Goal: Task Accomplishment & Management: Complete application form

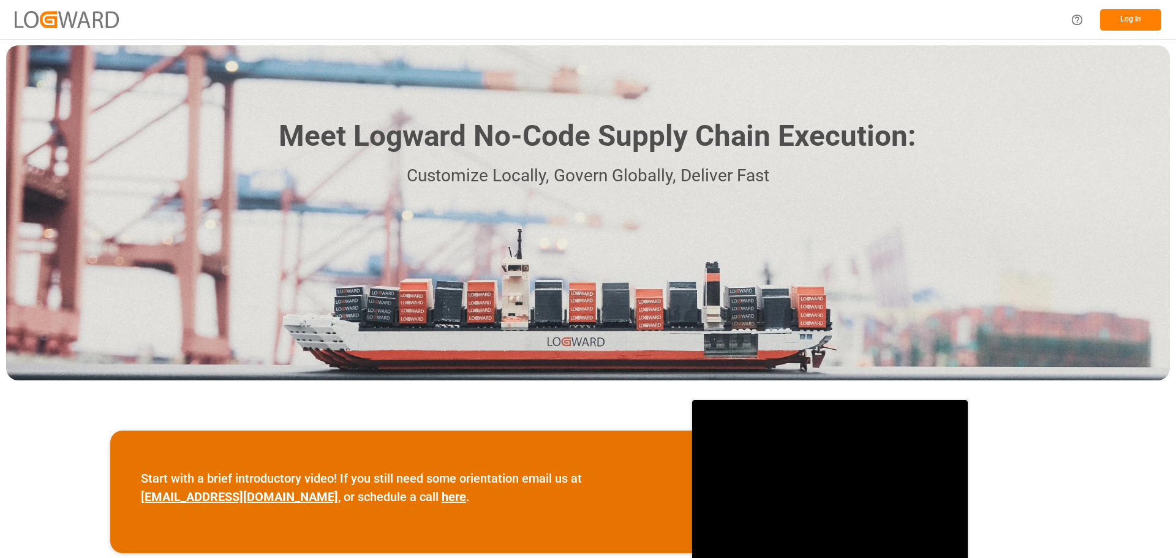
click at [1132, 20] on button "Log In" at bounding box center [1130, 19] width 61 height 21
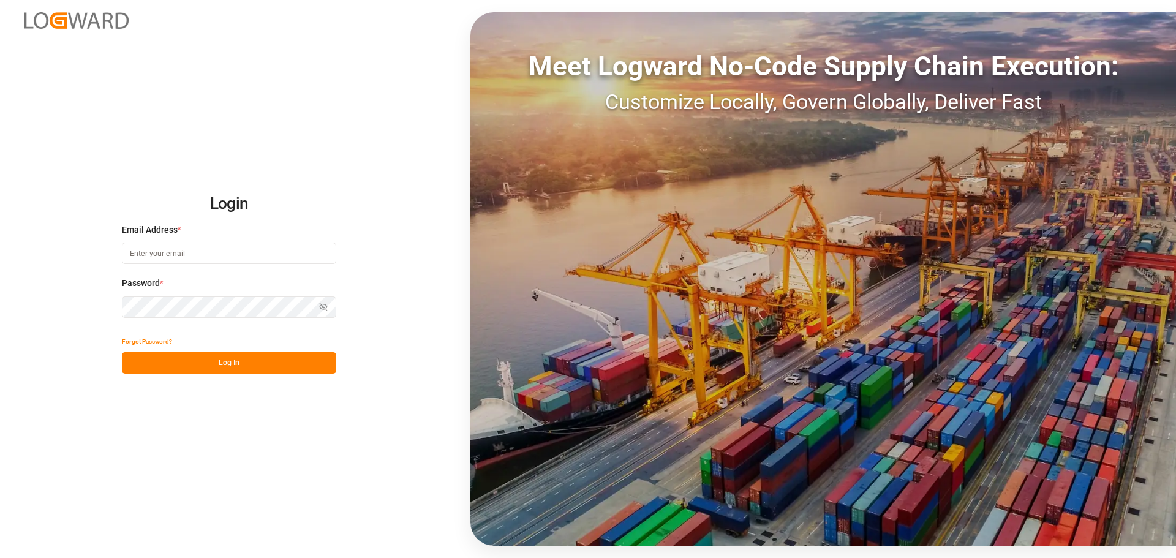
type input "emily.liu@jamindustries.com"
click at [275, 364] on button "Log In" at bounding box center [229, 362] width 214 height 21
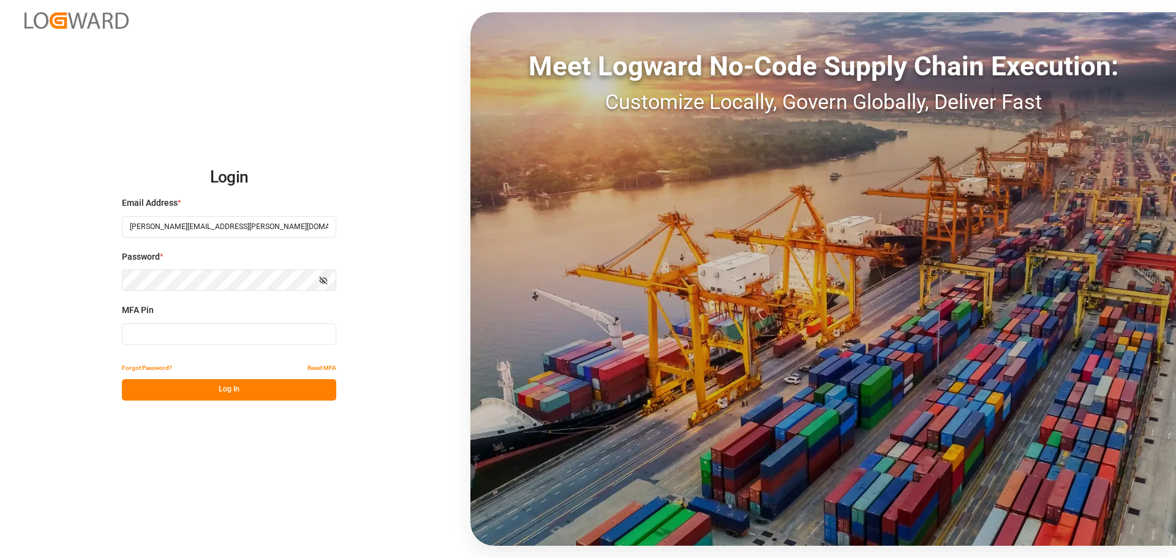
click at [220, 331] on input at bounding box center [229, 333] width 214 height 21
type input "277222"
click at [228, 390] on button "Log In" at bounding box center [229, 389] width 214 height 21
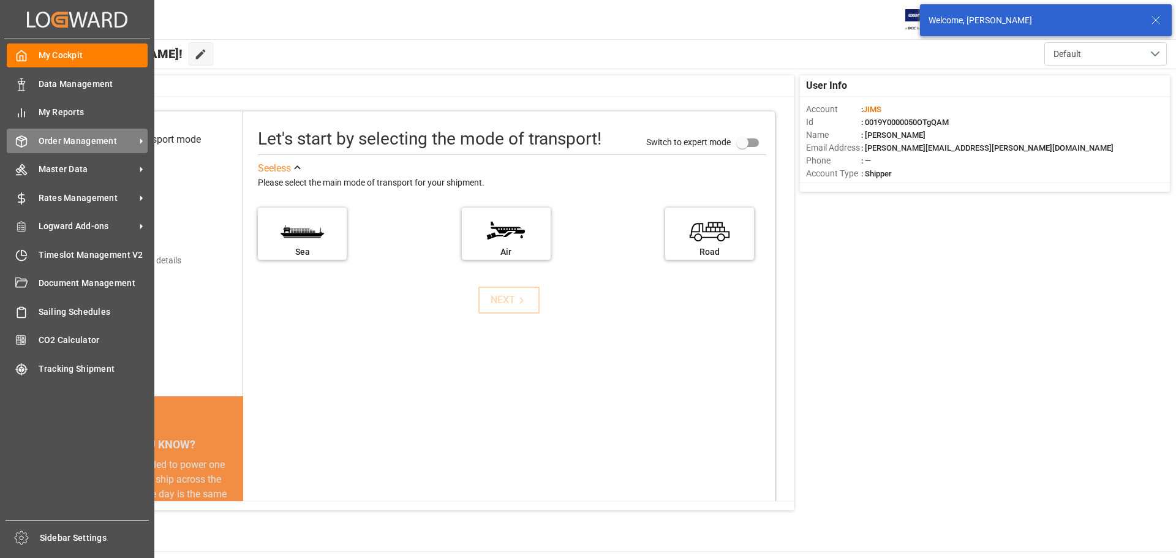
click at [49, 141] on span "Order Management" at bounding box center [87, 141] width 97 height 13
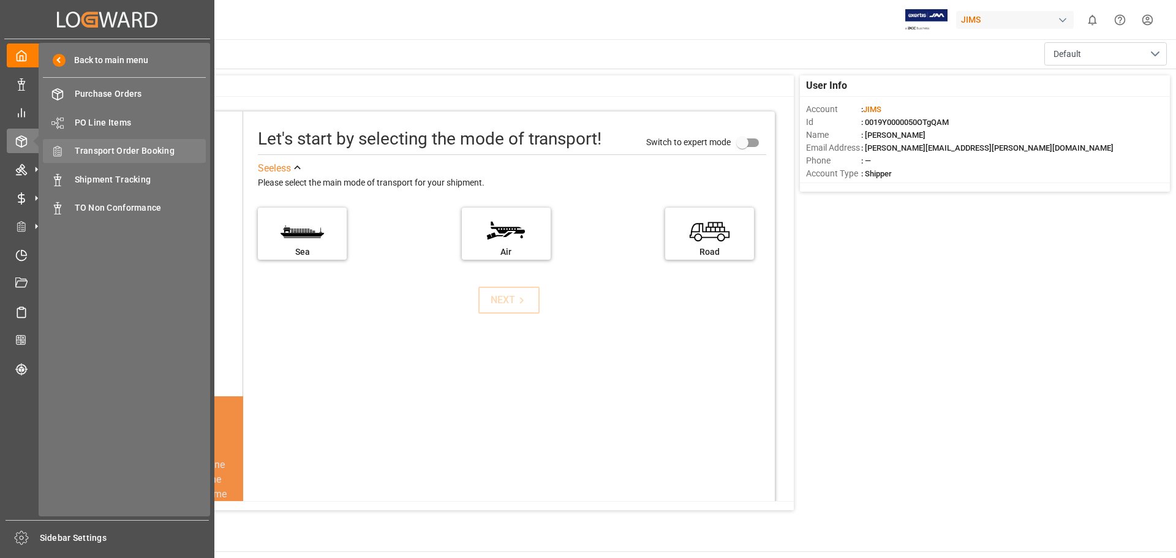
click at [118, 150] on span "Transport Order Booking" at bounding box center [141, 151] width 132 height 13
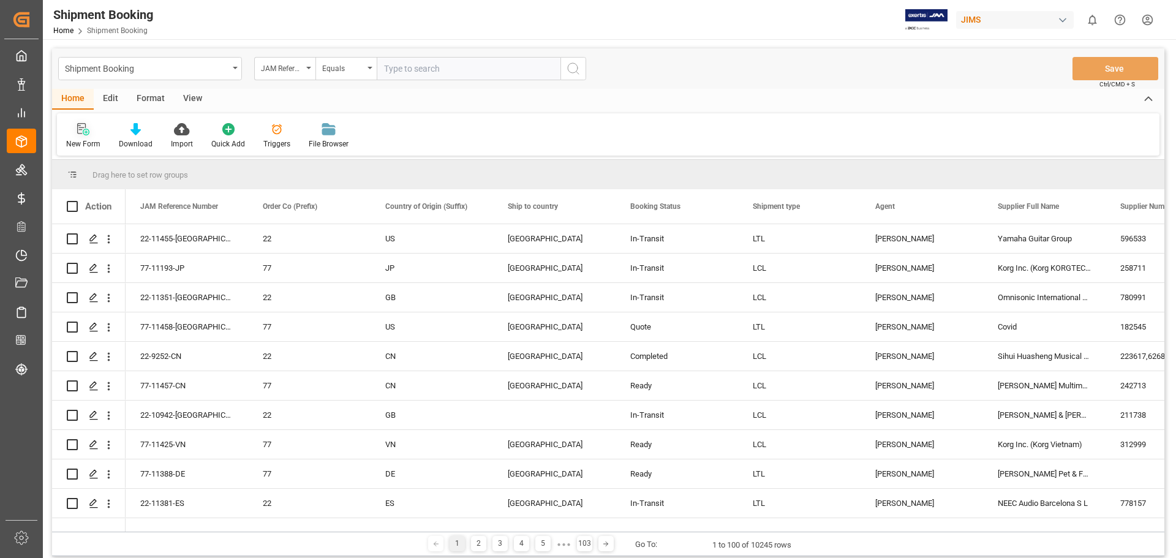
click at [82, 129] on icon at bounding box center [83, 129] width 12 height 12
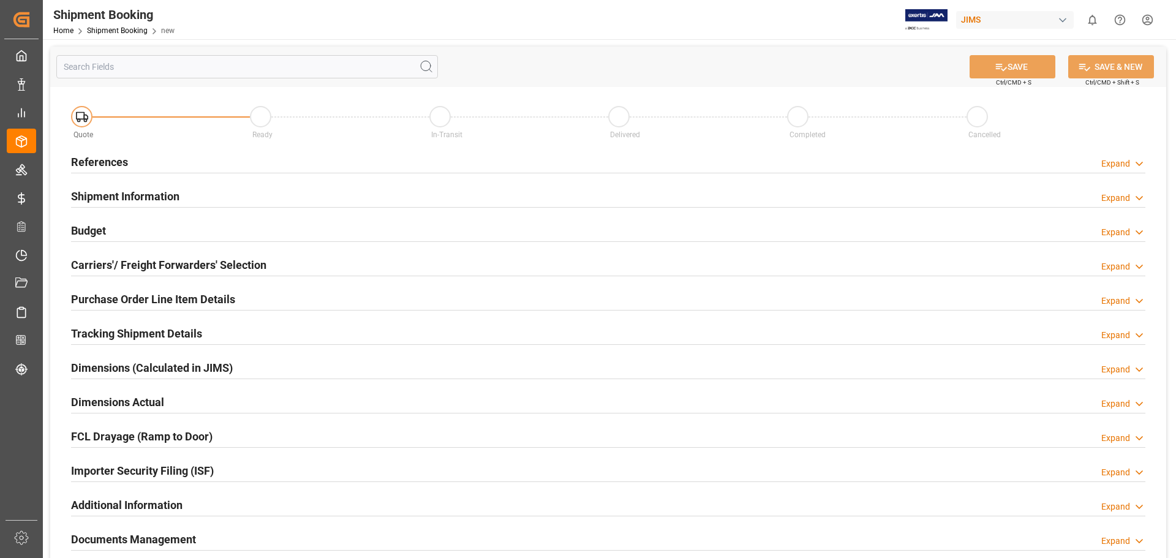
click at [108, 160] on h2 "References" at bounding box center [99, 162] width 57 height 17
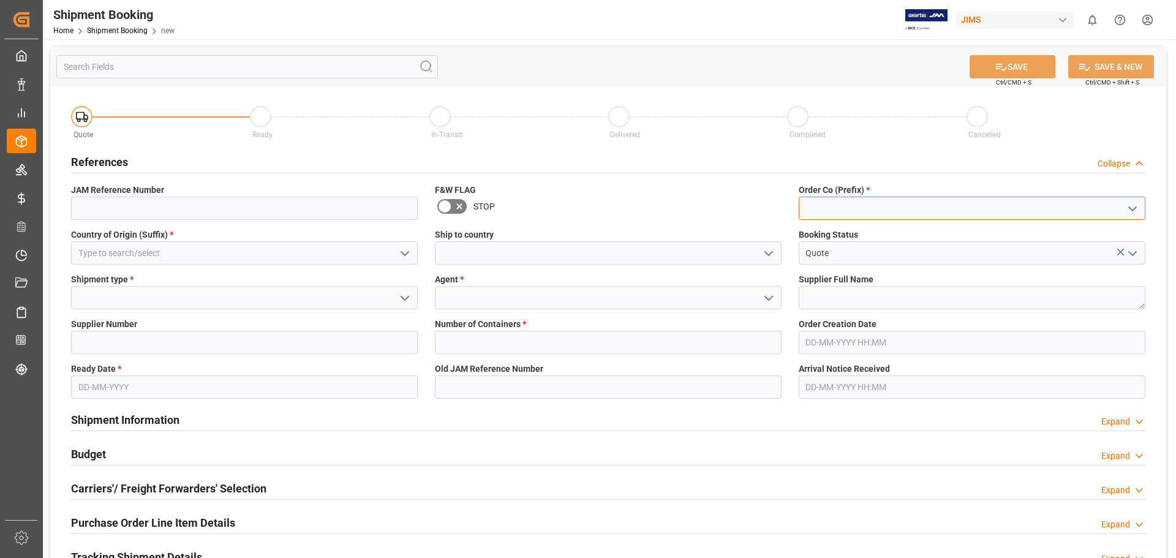
click at [809, 206] on input at bounding box center [971, 208] width 347 height 23
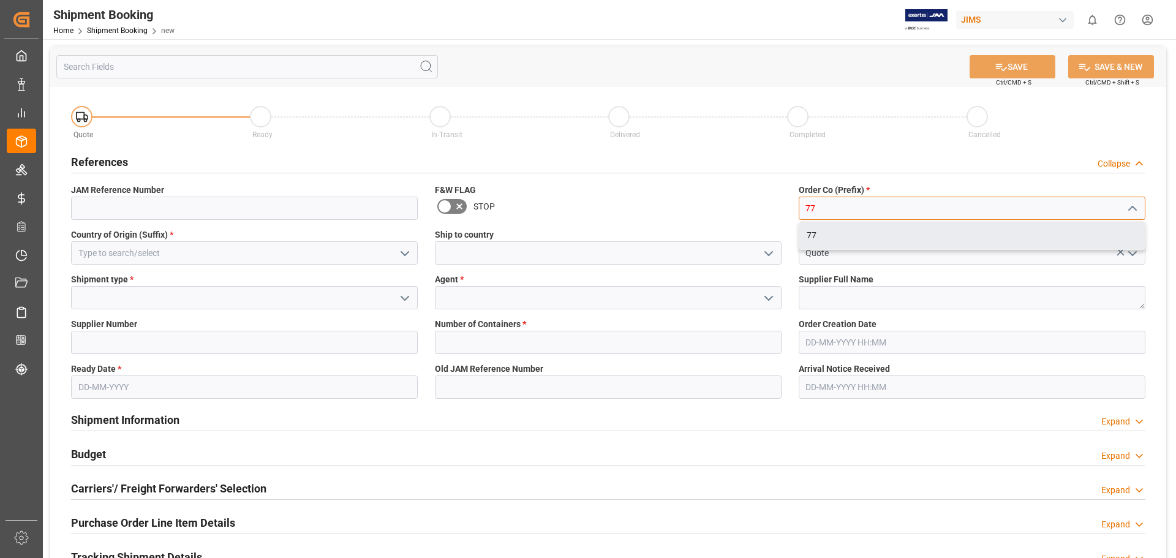
type input "77"
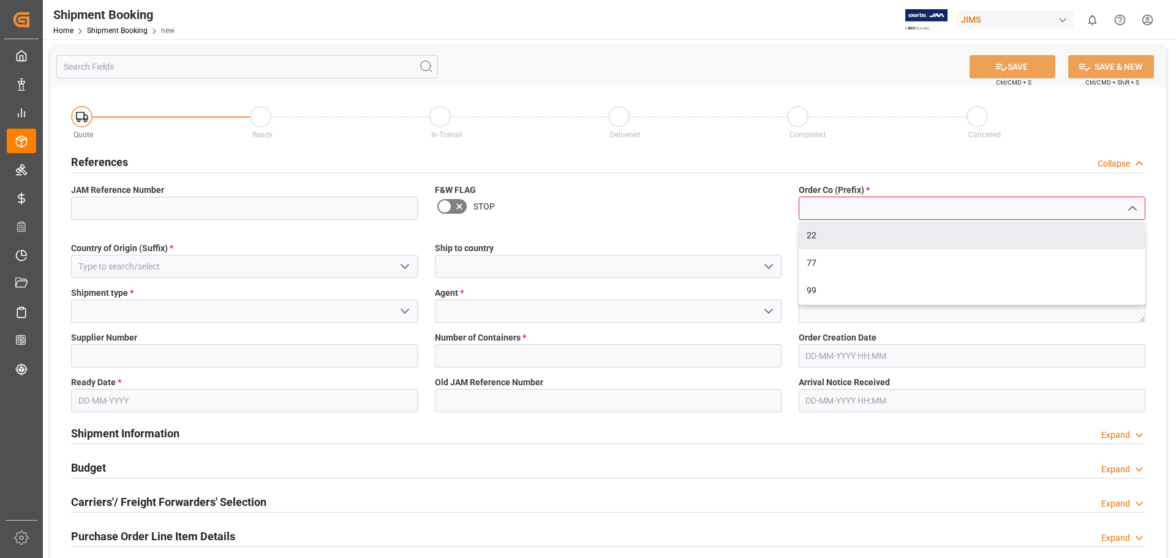
click at [834, 219] on div "Order Co (Prefix) * 22 77 99 Field is required" at bounding box center [972, 208] width 364 height 58
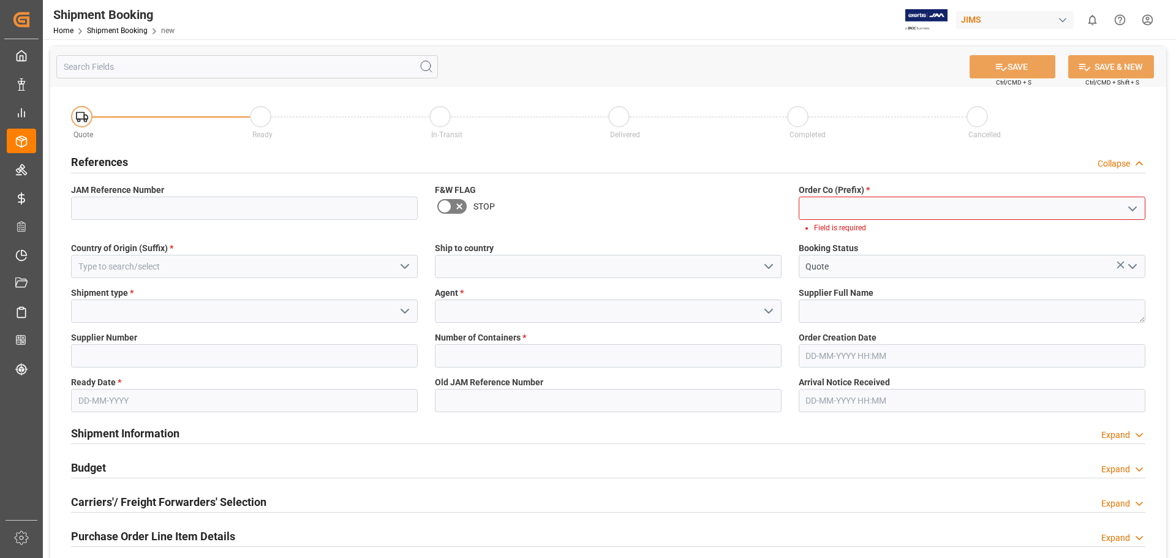
click at [831, 208] on input at bounding box center [971, 208] width 347 height 23
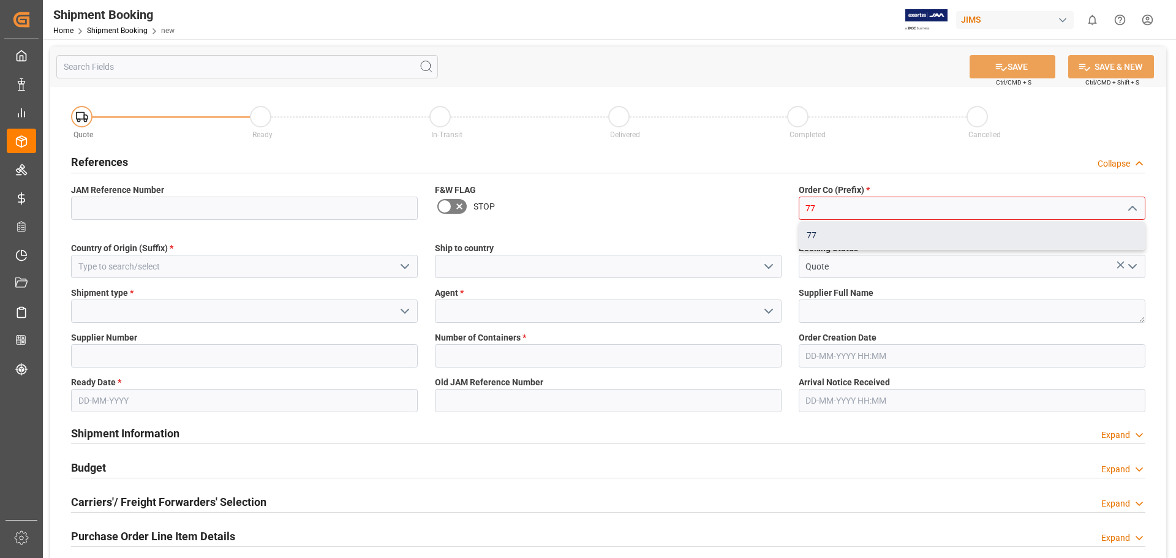
click at [837, 237] on div "77" at bounding box center [971, 236] width 345 height 28
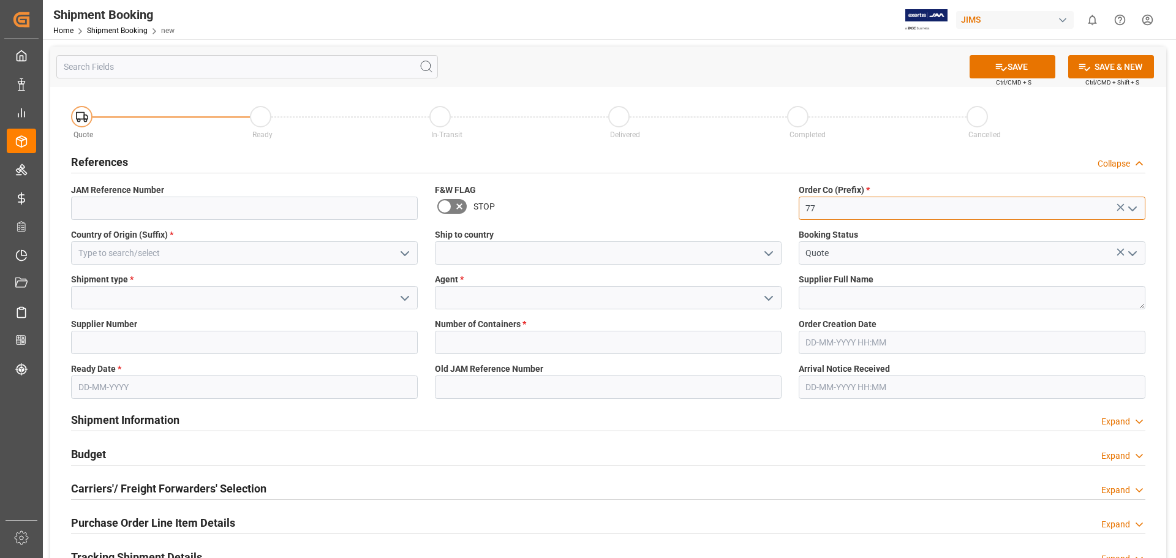
type input "77"
click at [174, 247] on input at bounding box center [244, 252] width 347 height 23
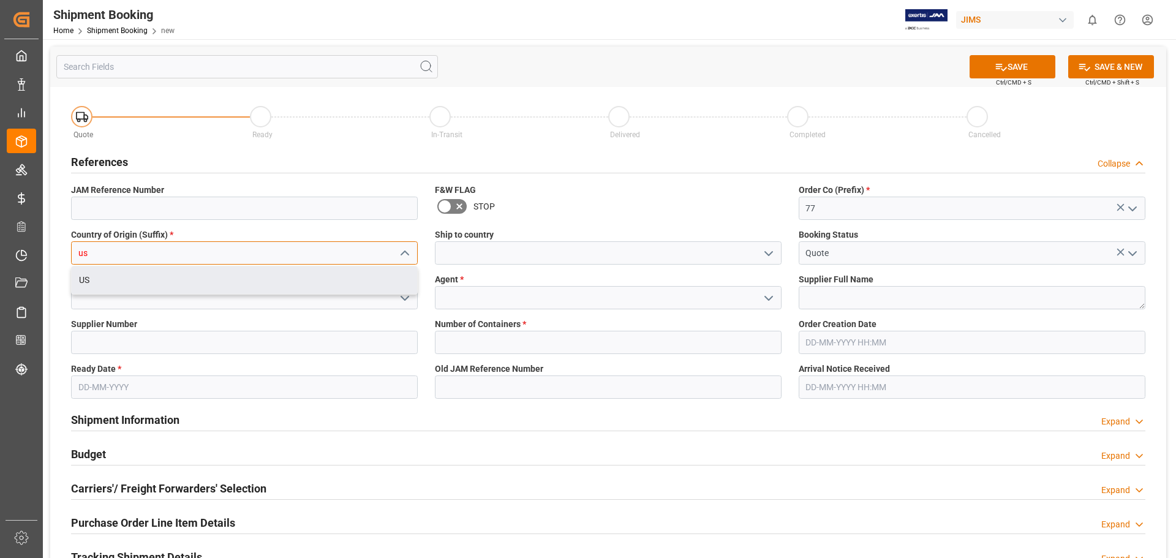
click at [178, 283] on div "US" at bounding box center [244, 280] width 345 height 28
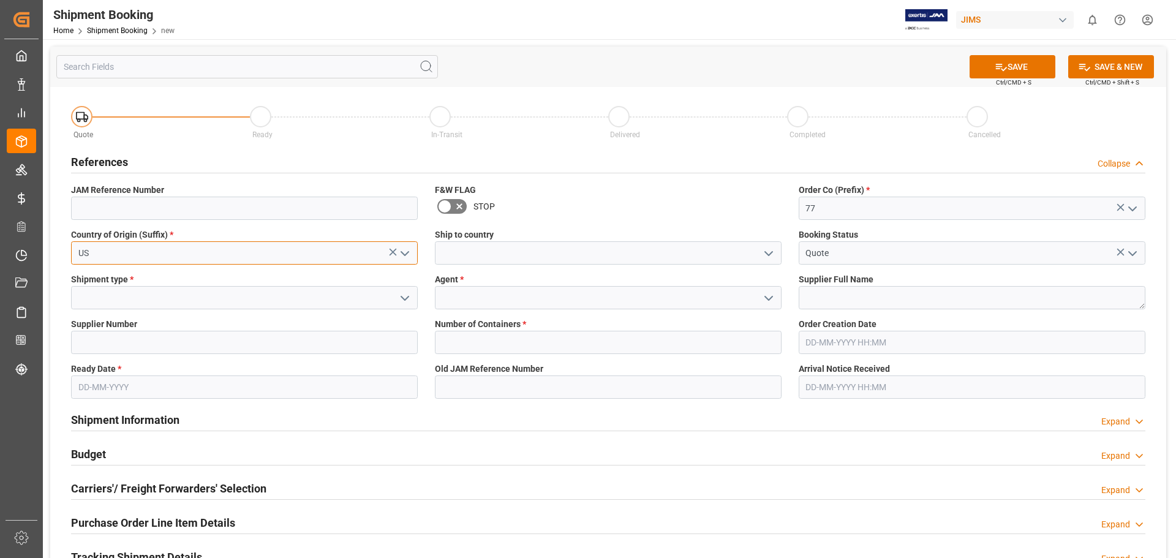
type input "US"
click at [516, 254] on input at bounding box center [608, 252] width 347 height 23
click at [762, 253] on icon "open menu" at bounding box center [768, 253] width 15 height 15
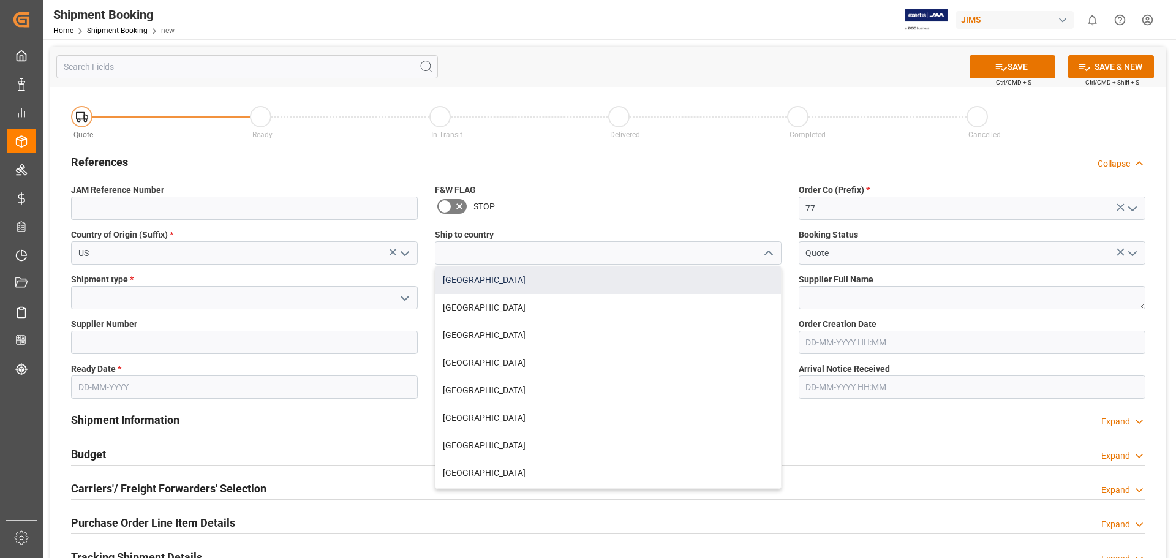
click at [726, 279] on div "[GEOGRAPHIC_DATA]" at bounding box center [607, 280] width 345 height 28
type input "[GEOGRAPHIC_DATA]"
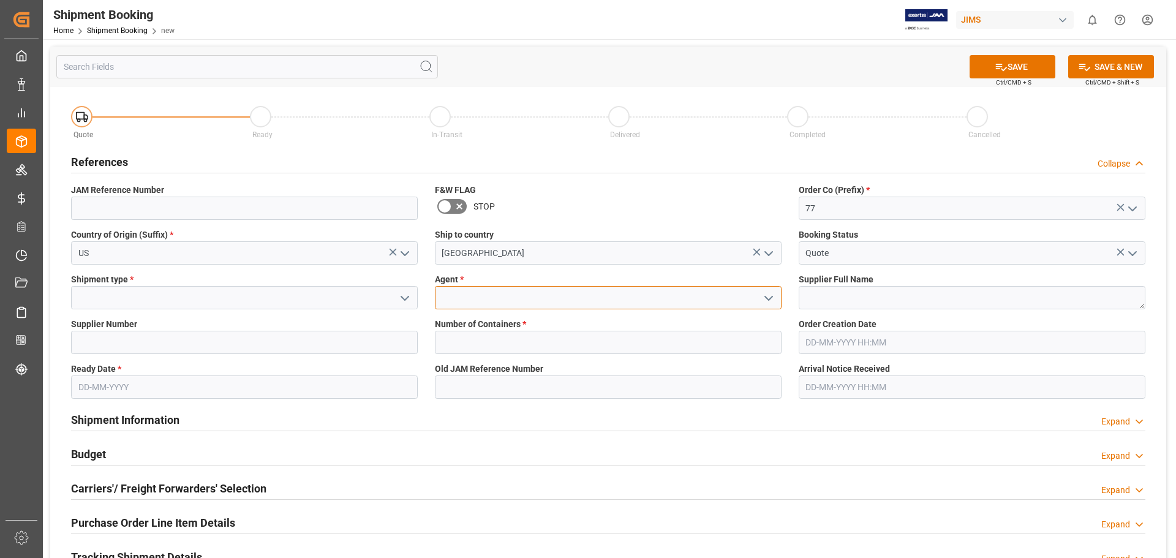
click at [510, 301] on input at bounding box center [608, 297] width 347 height 23
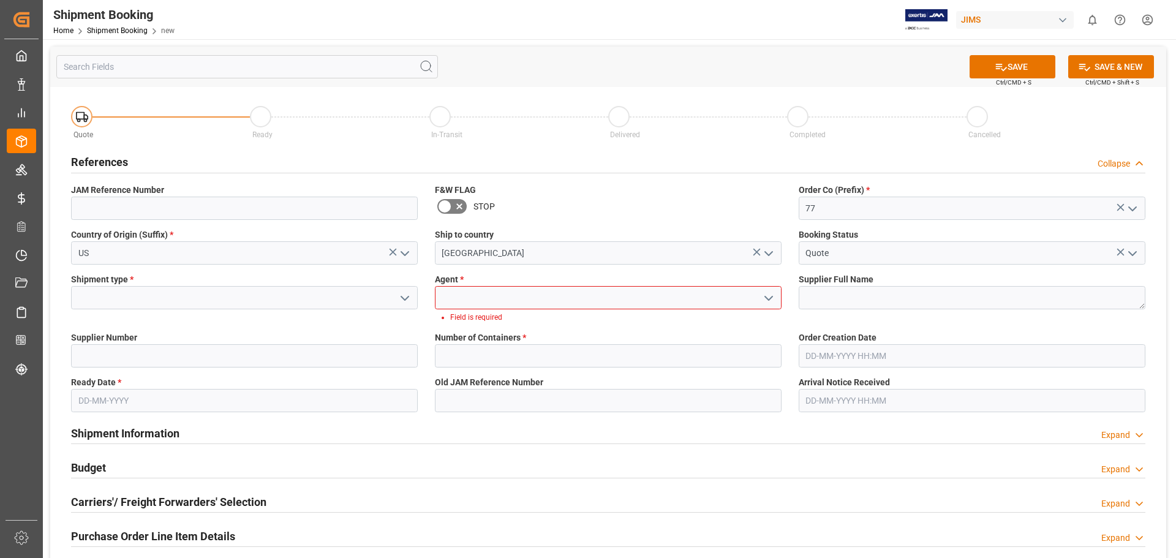
click at [765, 299] on icon "open menu" at bounding box center [768, 298] width 15 height 15
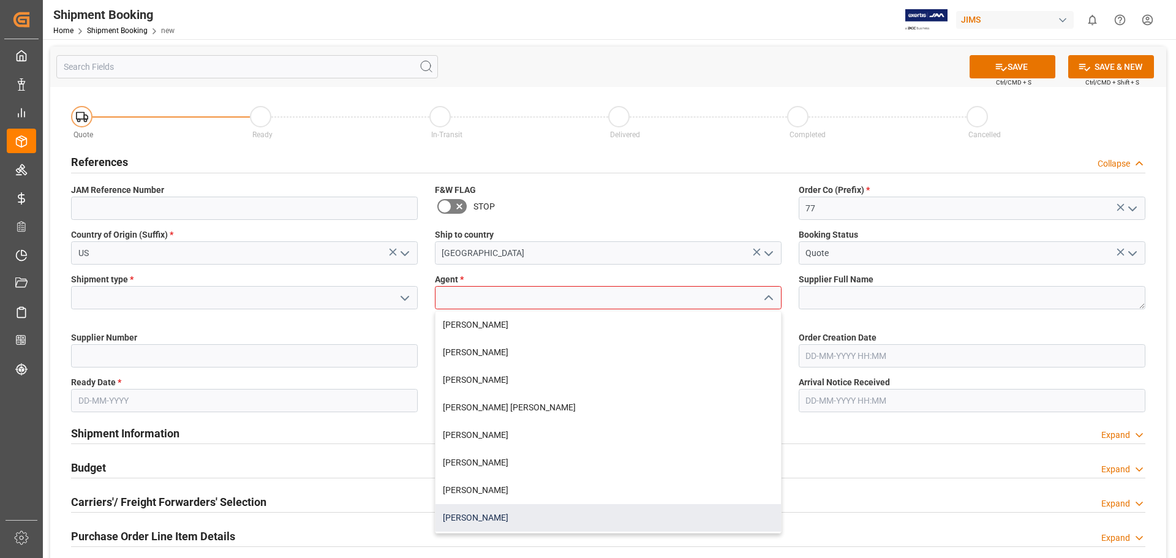
click at [546, 514] on div "[PERSON_NAME]" at bounding box center [607, 518] width 345 height 28
type input "[PERSON_NAME]"
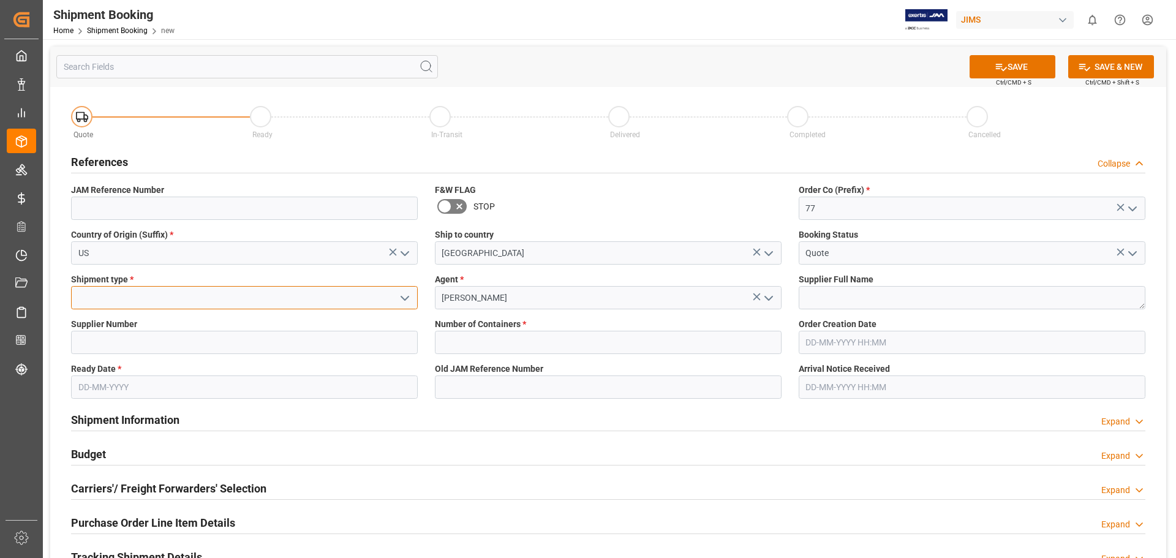
click at [126, 291] on input at bounding box center [244, 297] width 347 height 23
click at [130, 301] on input at bounding box center [244, 297] width 347 height 23
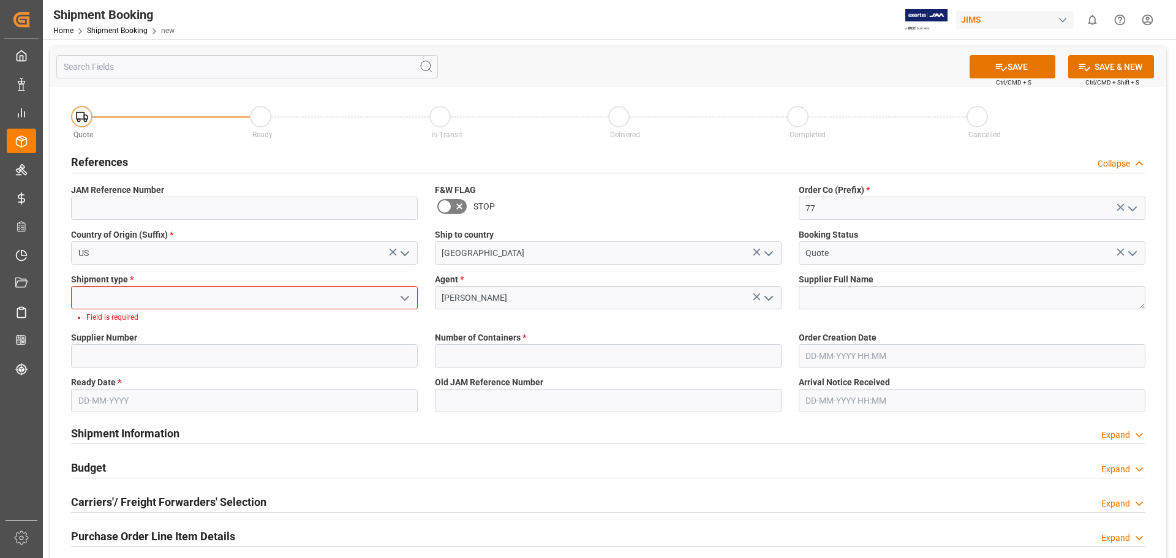
click at [410, 302] on icon "open menu" at bounding box center [404, 298] width 15 height 15
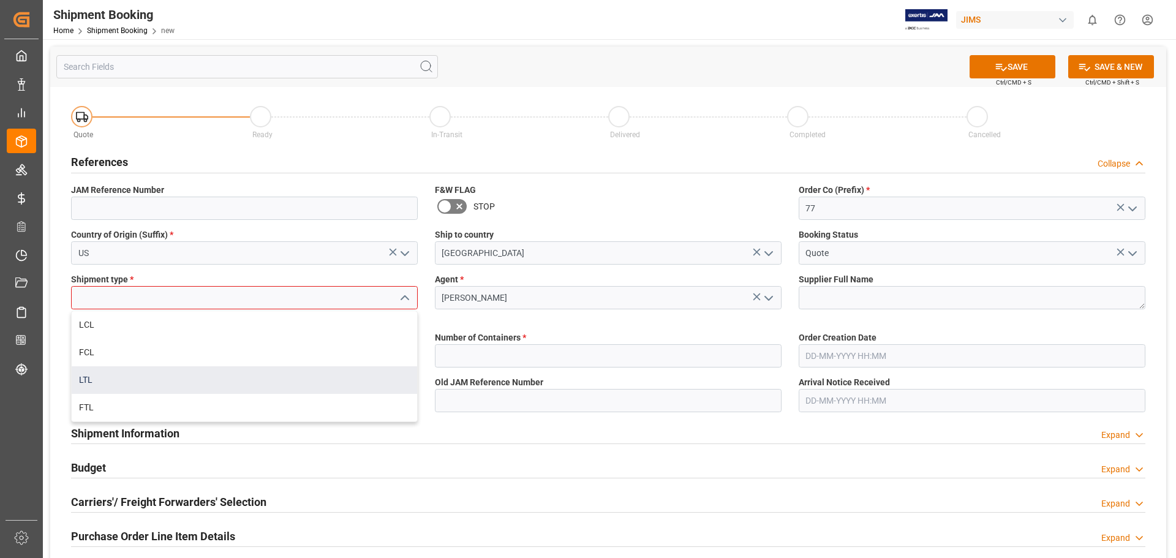
click at [337, 377] on div "LTL" at bounding box center [244, 380] width 345 height 28
type input "LTL"
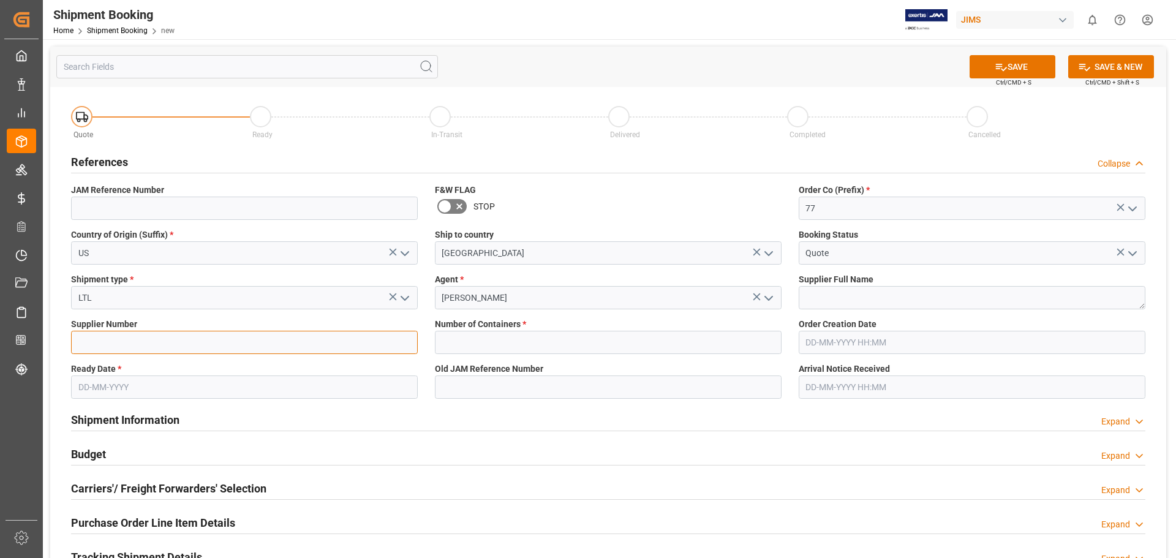
click at [147, 342] on input at bounding box center [244, 342] width 347 height 23
type input "1129"
click at [88, 382] on input "text" at bounding box center [244, 386] width 347 height 23
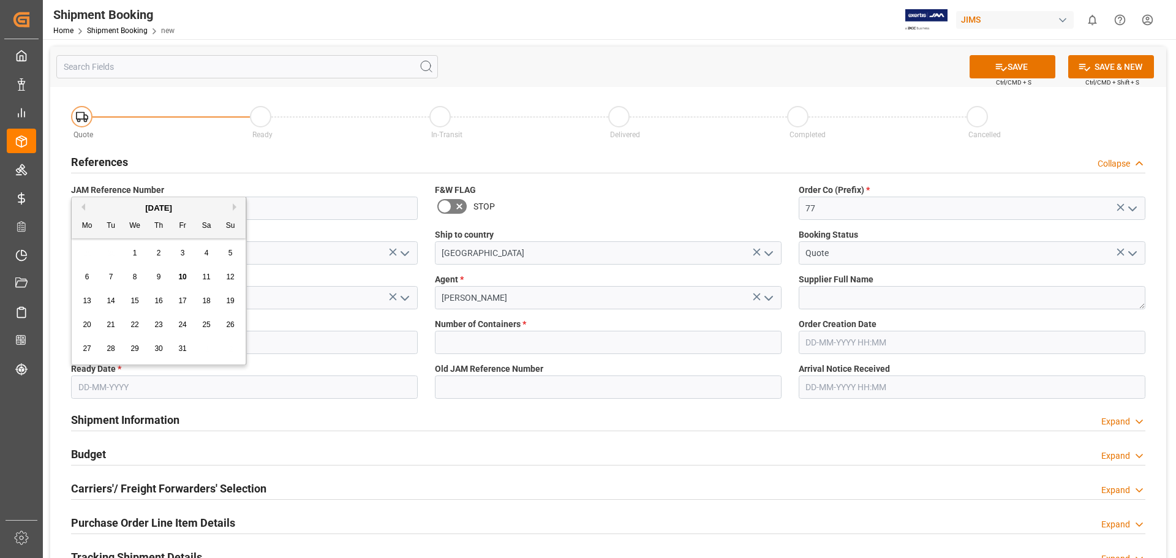
click at [162, 348] on span "30" at bounding box center [158, 348] width 8 height 9
type input "[DATE]"
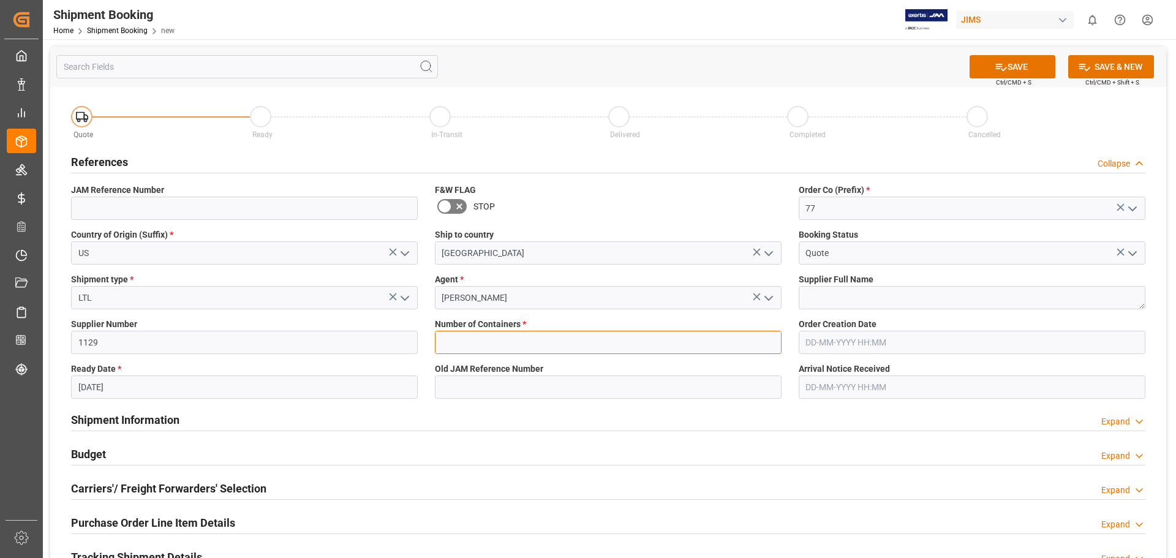
click at [518, 344] on input "text" at bounding box center [608, 342] width 347 height 23
type input "0"
click at [1031, 68] on button "SAVE" at bounding box center [1012, 66] width 86 height 23
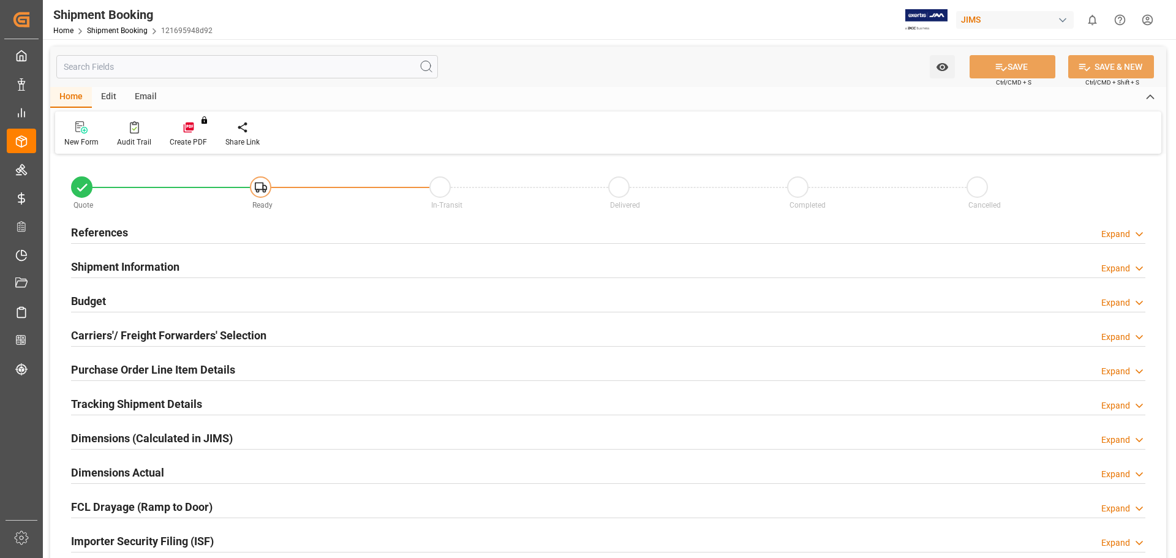
type input "0"
type input "[DATE]"
click at [116, 235] on h2 "References" at bounding box center [99, 232] width 57 height 17
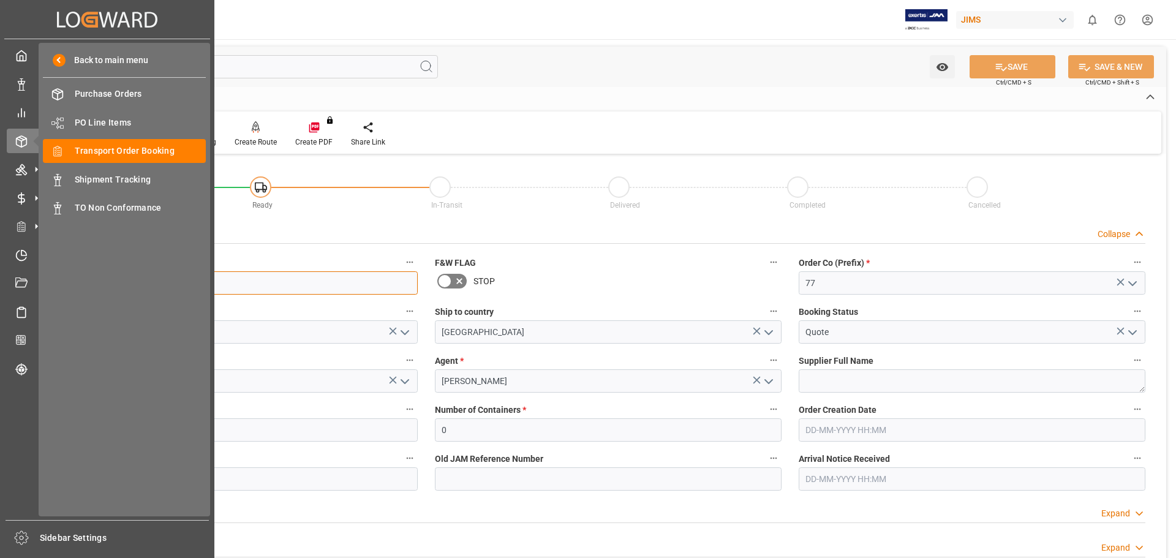
drag, startPoint x: 135, startPoint y: 285, endPoint x: 9, endPoint y: 268, distance: 127.3
click at [11, 270] on div "Created by potrace 1.15, written by [PERSON_NAME] [DATE]-[DATE] Created by potr…" at bounding box center [588, 279] width 1176 height 558
